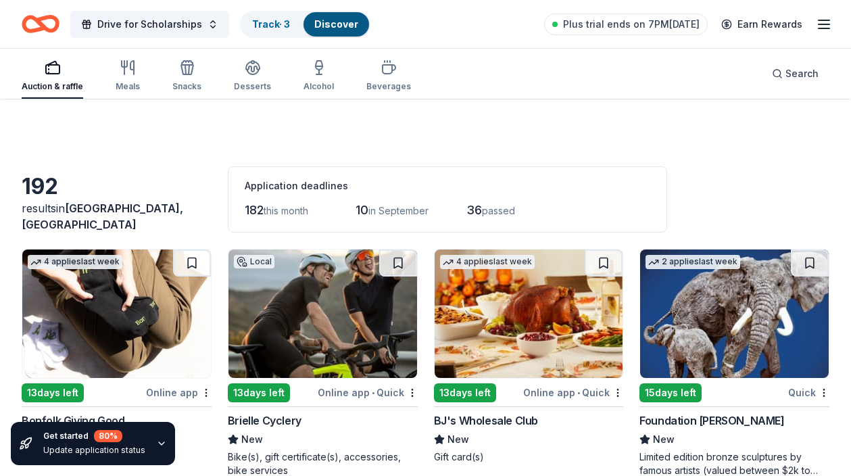
scroll to position [4216, 0]
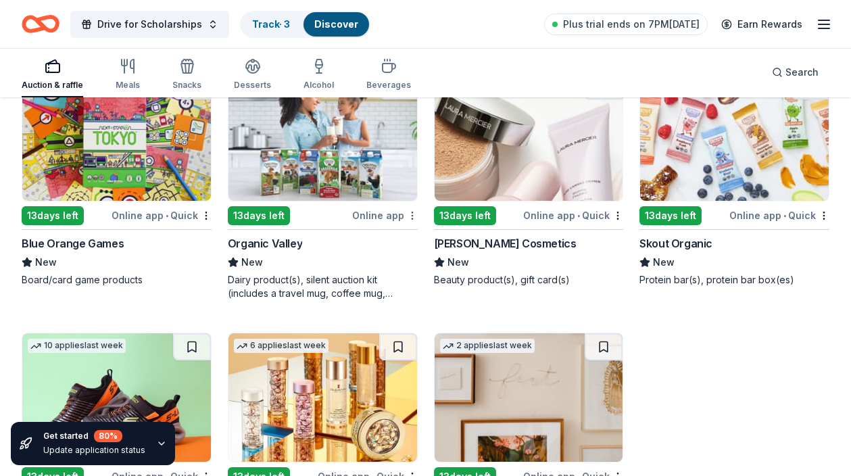
click at [399, 236] on div "Not interested" at bounding box center [369, 239] width 91 height 24
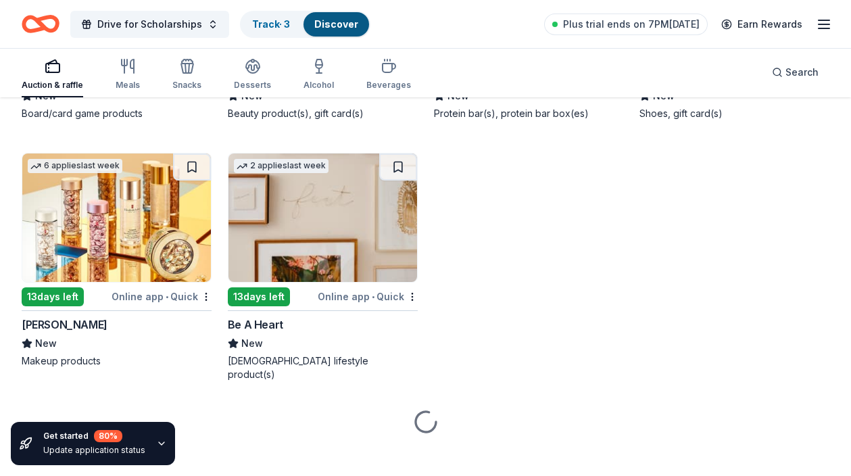
scroll to position [4301, 0]
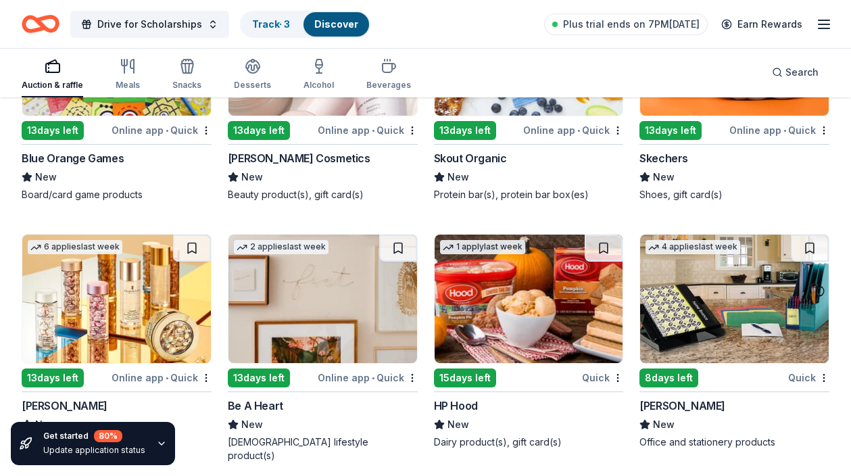
click at [161, 377] on div "Online app • Quick" at bounding box center [162, 377] width 100 height 17
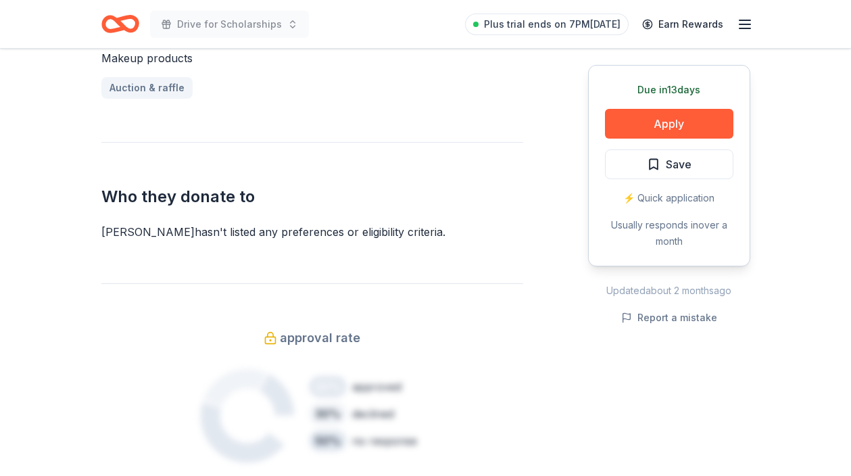
scroll to position [609, 0]
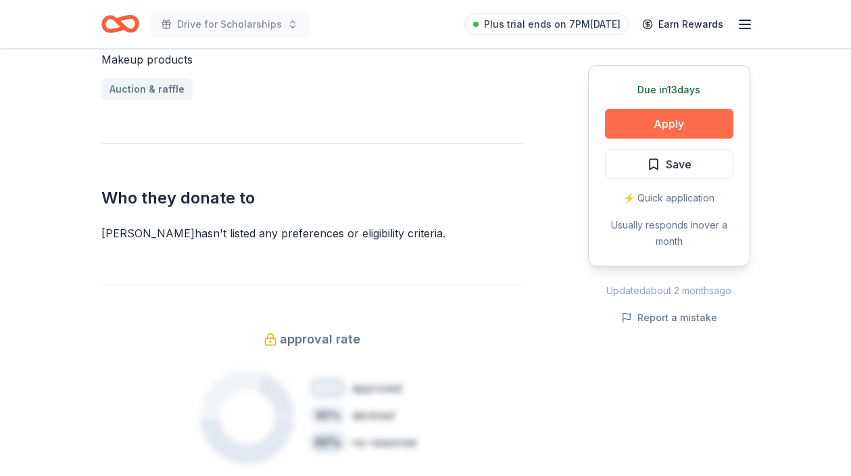
click at [640, 123] on button "Apply" at bounding box center [669, 124] width 128 height 30
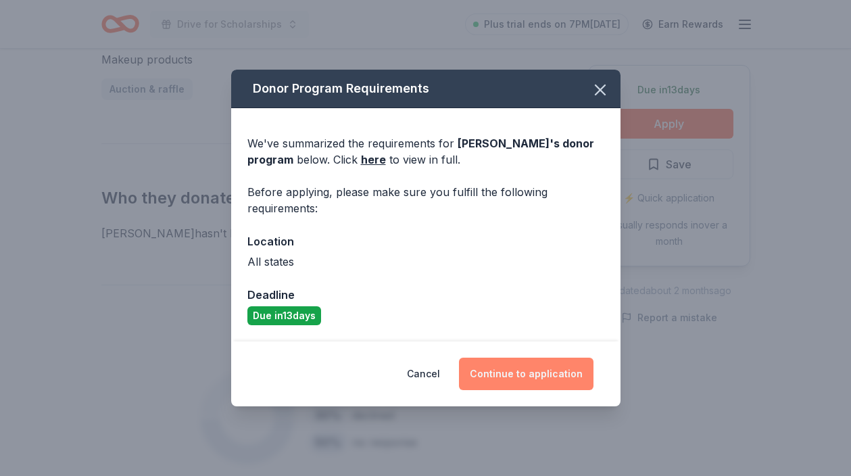
click at [514, 371] on button "Continue to application" at bounding box center [526, 373] width 134 height 32
